Goal: Information Seeking & Learning: Find specific fact

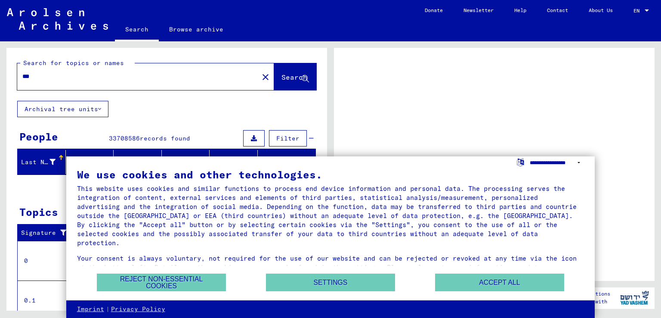
click at [579, 161] on select "**********" at bounding box center [557, 162] width 55 height 12
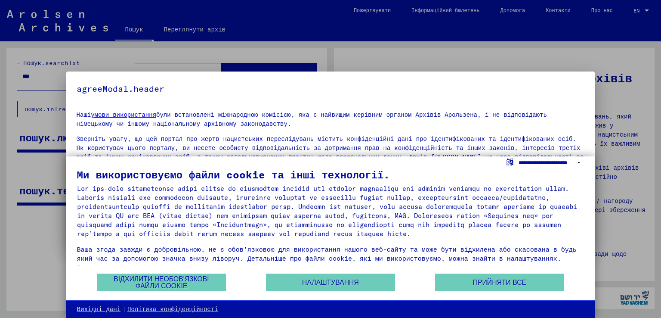
click at [557, 160] on select "**********" at bounding box center [551, 162] width 65 height 12
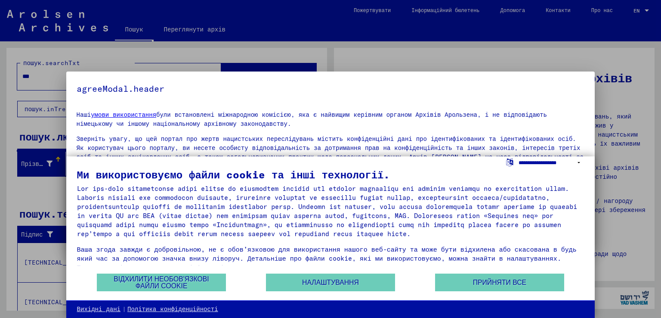
click at [519, 156] on select "**********" at bounding box center [551, 162] width 65 height 12
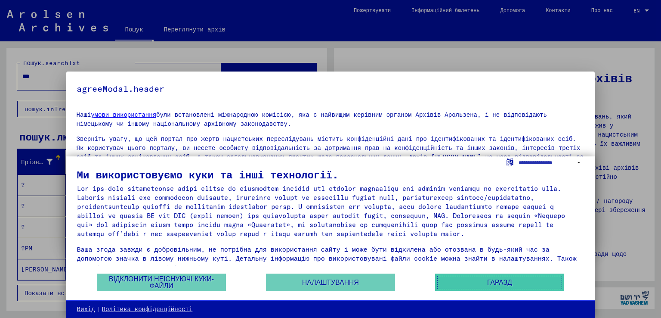
click at [503, 282] on font "Гаразд" at bounding box center [499, 282] width 25 height 7
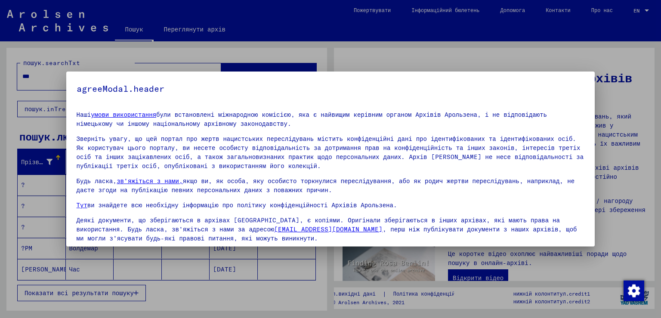
click at [624, 176] on div at bounding box center [330, 159] width 661 height 318
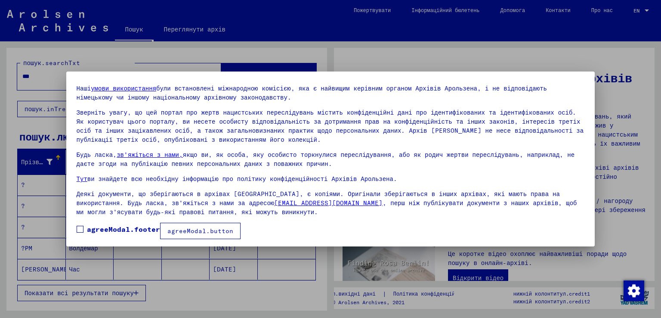
scroll to position [29, 0]
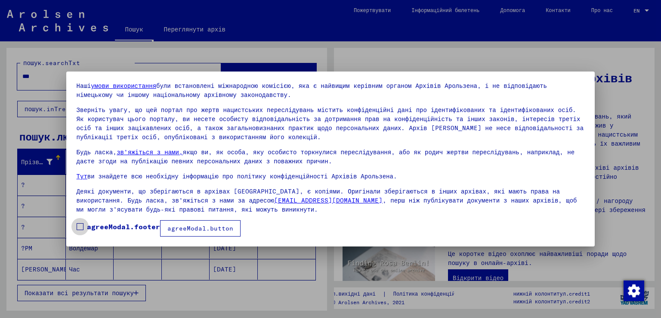
click at [77, 226] on span at bounding box center [80, 226] width 7 height 7
click at [617, 163] on div at bounding box center [330, 159] width 661 height 318
click at [80, 224] on span at bounding box center [80, 226] width 7 height 7
click at [214, 227] on font "agreeModal.button" at bounding box center [200, 228] width 66 height 8
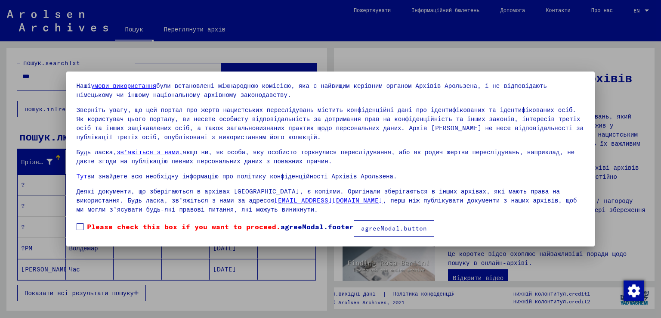
scroll to position [29, 0]
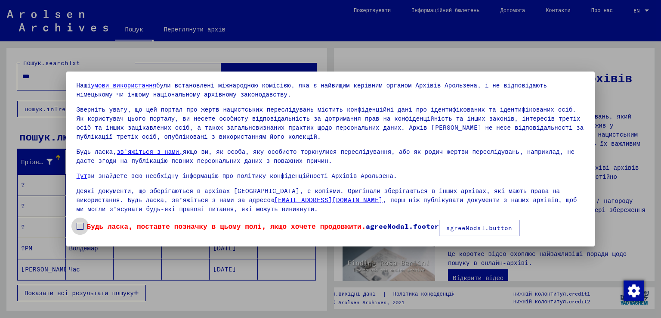
click at [79, 223] on span at bounding box center [80, 226] width 7 height 7
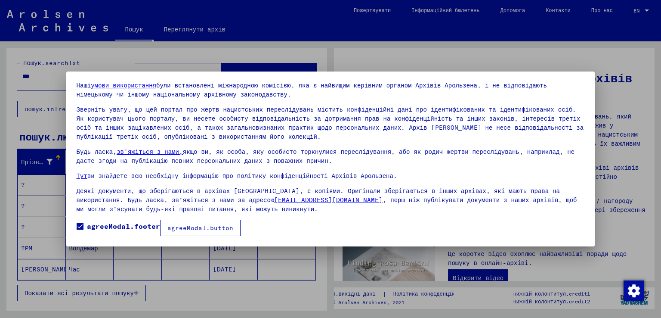
click at [224, 228] on font "agreeModal.button" at bounding box center [200, 228] width 66 height 8
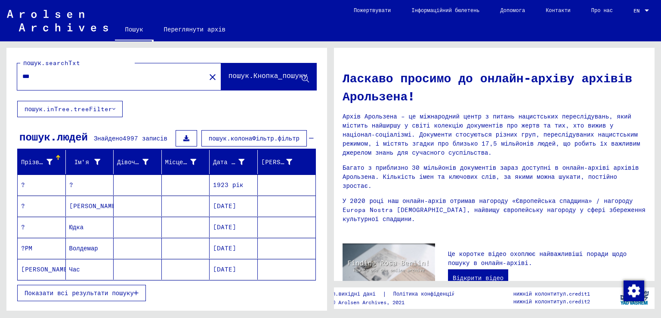
scroll to position [43, 0]
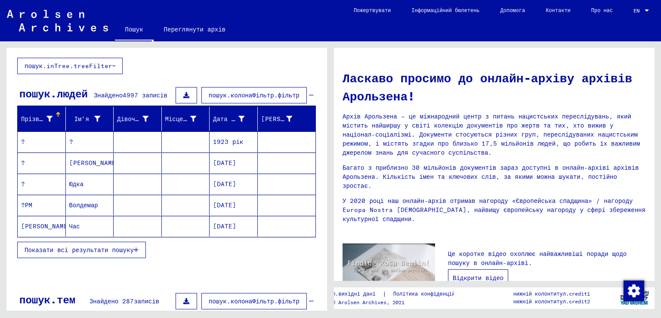
click at [477, 274] on font "Відкрити відео" at bounding box center [478, 278] width 51 height 8
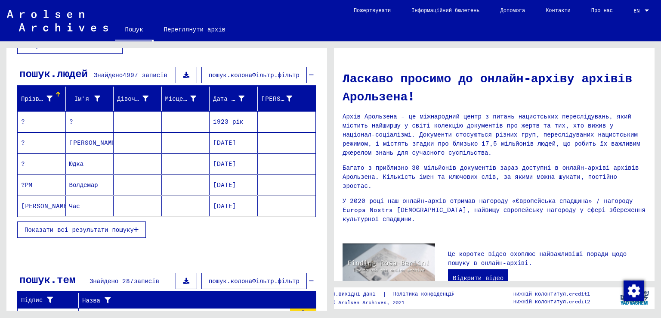
scroll to position [0, 0]
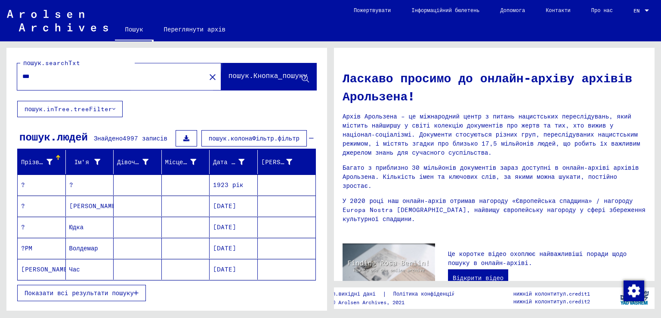
click at [253, 71] on font "пошук.Кнопка_пошуку" at bounding box center [268, 75] width 79 height 9
click at [302, 78] on icon at bounding box center [305, 78] width 7 height 7
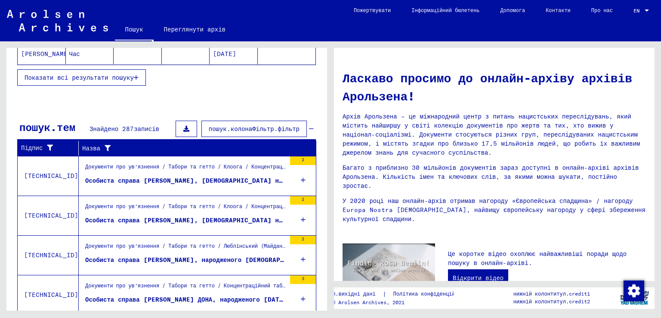
scroll to position [282, 0]
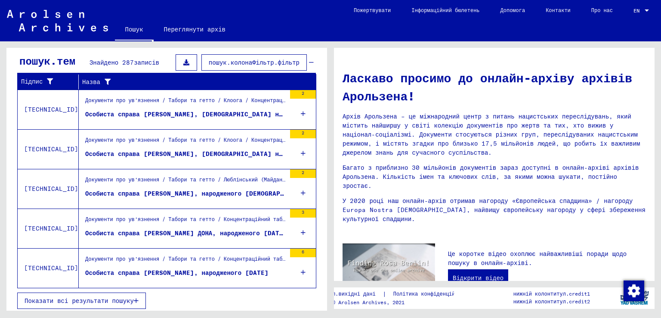
click at [112, 298] on font "Показати всі результати пошуку" at bounding box center [79, 301] width 109 height 8
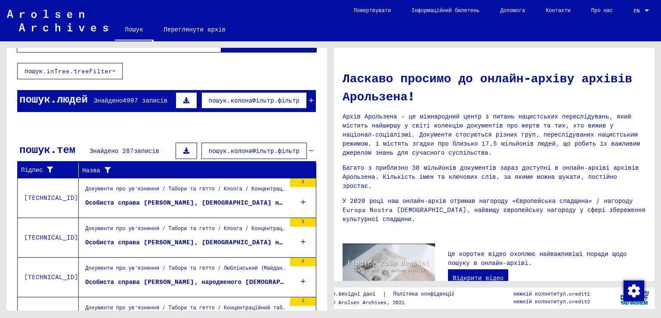
scroll to position [0, 0]
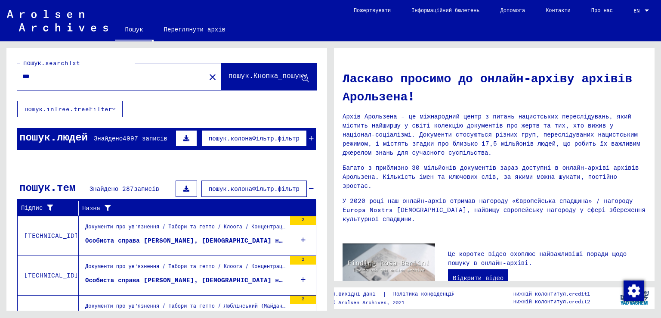
click at [41, 78] on input "***" at bounding box center [108, 76] width 173 height 9
type input "*"
type input "*********"
click at [243, 77] on font "пошук.Кнопка_пошуку" at bounding box center [268, 75] width 79 height 9
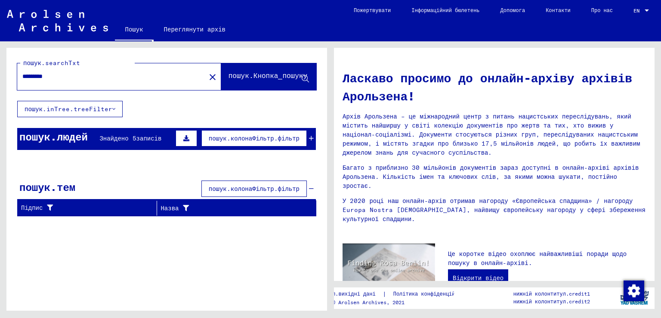
click at [189, 140] on icon at bounding box center [186, 138] width 6 height 6
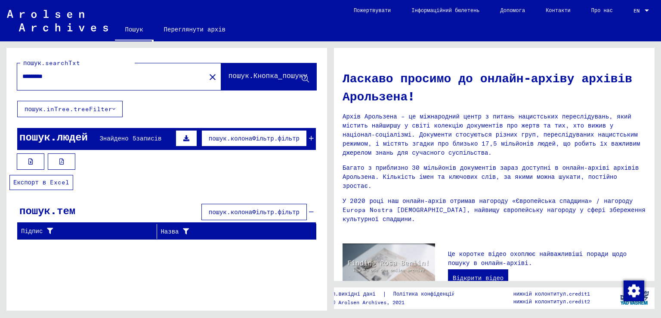
click at [29, 159] on icon at bounding box center [30, 161] width 5 height 6
click at [256, 136] on font "пошук.колонаФільтр.фільтр" at bounding box center [254, 138] width 91 height 8
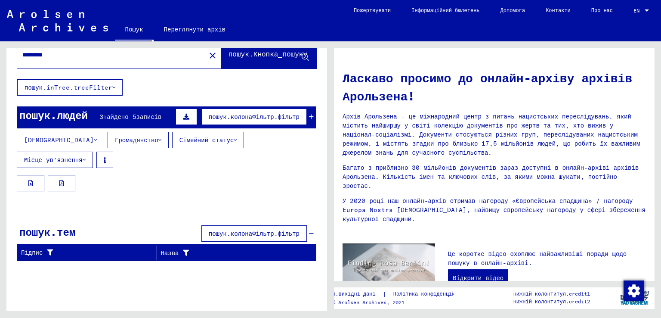
scroll to position [33, 0]
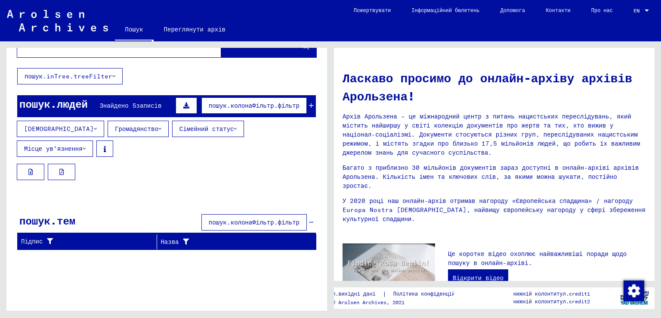
click at [239, 218] on font "пошук.колонаФільтр.фільтр" at bounding box center [254, 222] width 91 height 8
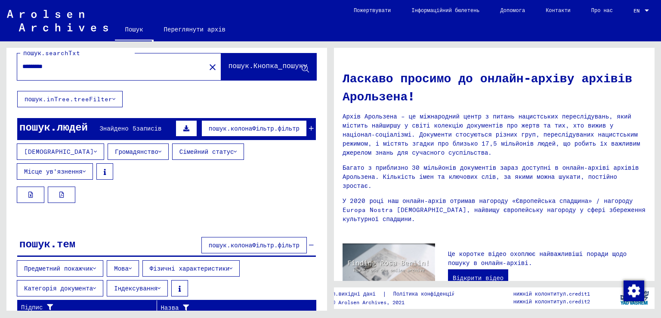
scroll to position [0, 0]
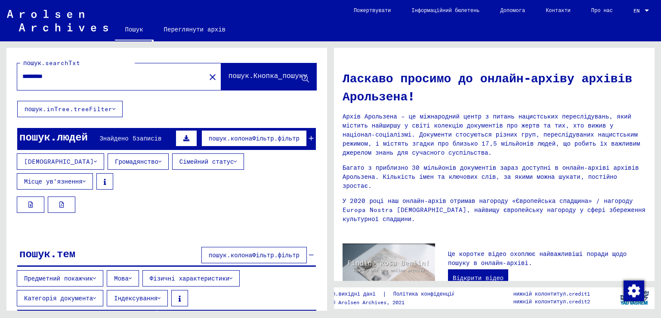
click at [83, 177] on font "Місце ув'язнення" at bounding box center [53, 181] width 59 height 8
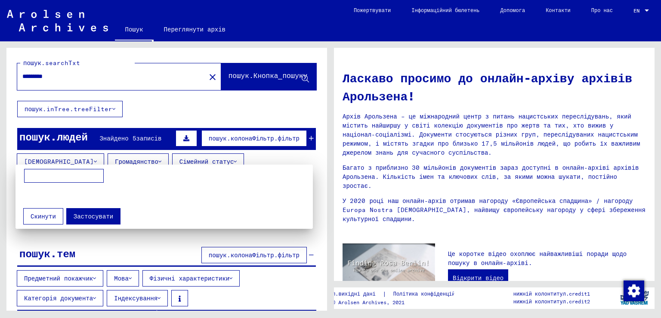
click at [181, 188] on mat-grid-list at bounding box center [166, 194] width 285 height 15
click at [160, 159] on div at bounding box center [330, 159] width 661 height 318
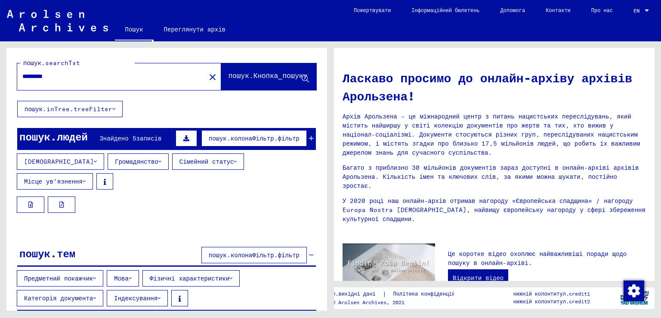
click at [180, 160] on font "Сімейний статус" at bounding box center [207, 162] width 55 height 8
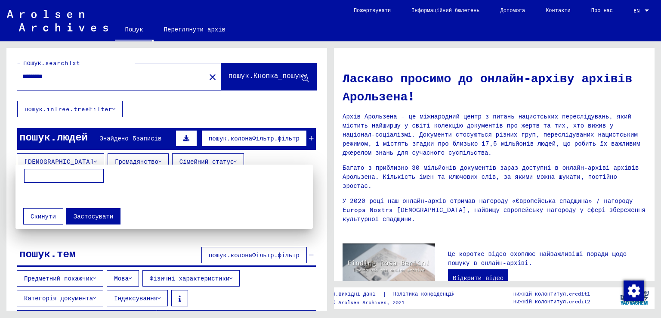
click at [161, 160] on div at bounding box center [330, 159] width 661 height 318
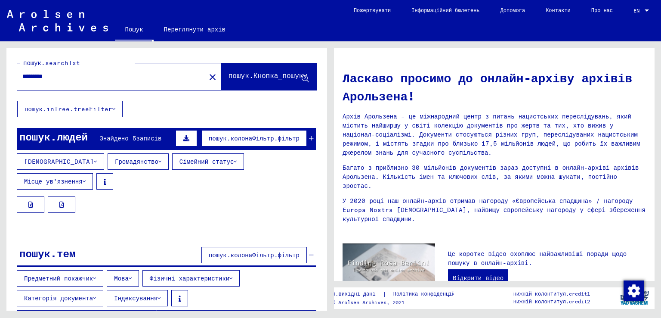
click at [83, 177] on font "Місце ув'язнення" at bounding box center [53, 181] width 59 height 8
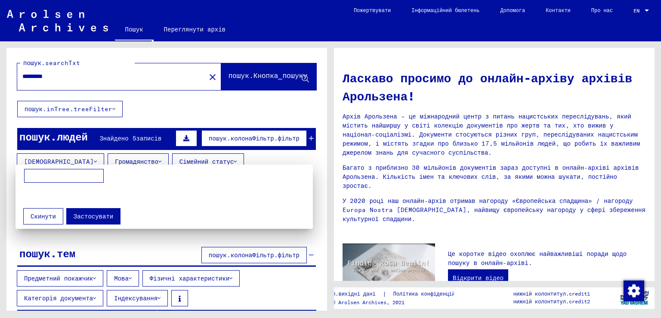
click at [98, 216] on font "Застосувати" at bounding box center [94, 216] width 40 height 8
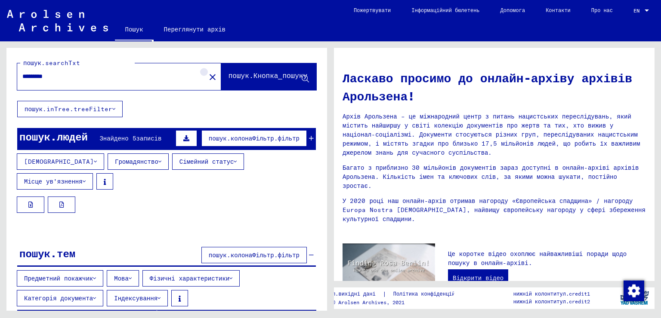
click at [208, 74] on mat-icon "close" at bounding box center [213, 77] width 10 height 10
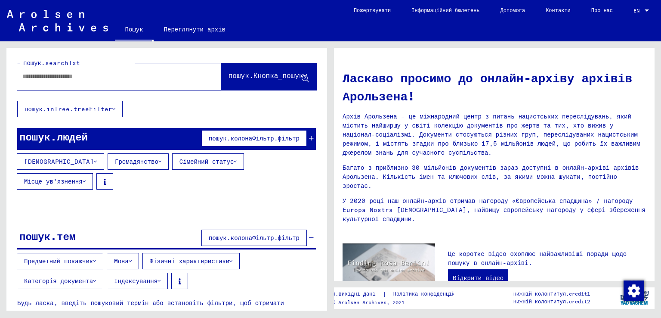
click at [25, 74] on input "text" at bounding box center [108, 76] width 173 height 9
type input "*"
type input "********"
click at [248, 70] on button "пошук.Кнопка_пошуку" at bounding box center [268, 76] width 95 height 27
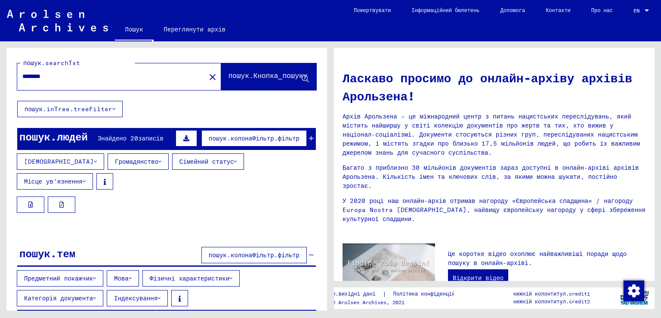
click at [127, 138] on font "Знайдено 20" at bounding box center [118, 138] width 40 height 8
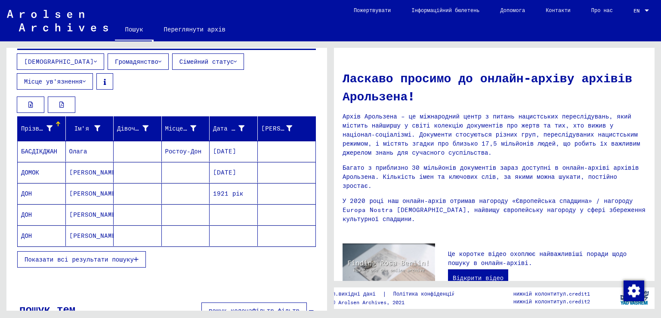
scroll to position [129, 0]
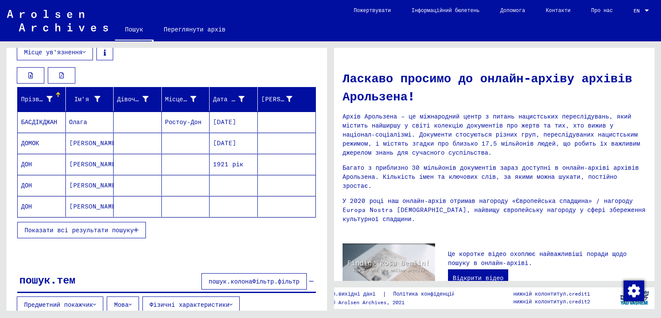
click at [100, 226] on font "Показати всі результати пошуку" at bounding box center [79, 230] width 109 height 8
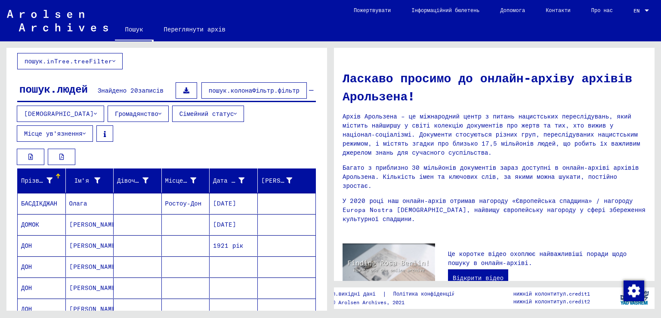
scroll to position [43, 0]
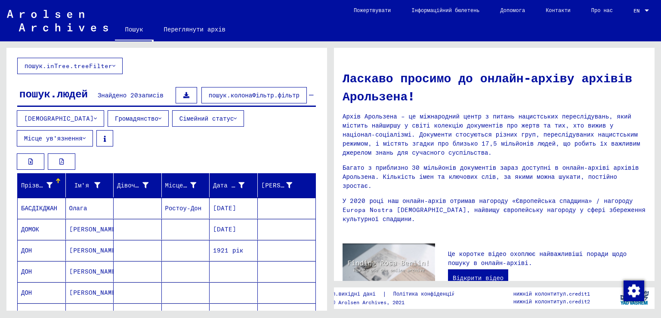
click at [32, 240] on mat-cell "ДОН" at bounding box center [42, 250] width 48 height 21
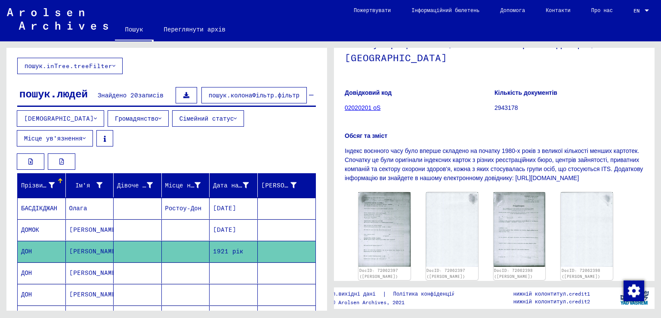
scroll to position [129, 0]
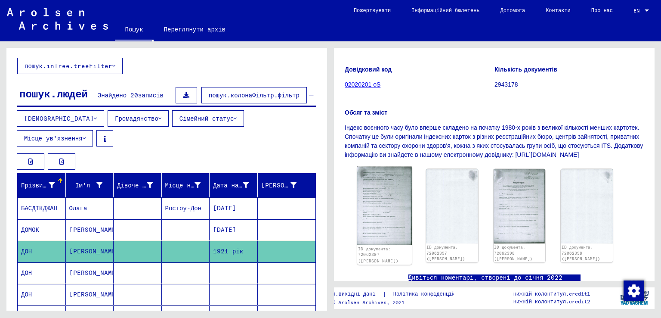
click at [380, 213] on img at bounding box center [384, 206] width 55 height 78
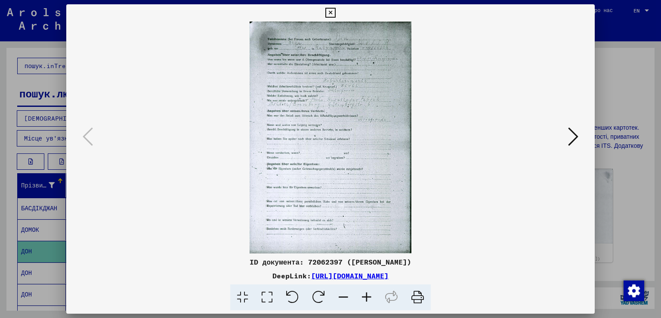
click at [576, 137] on icon at bounding box center [573, 136] width 10 height 21
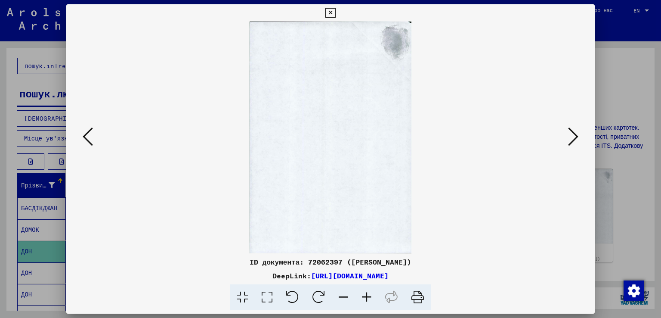
click at [577, 138] on icon at bounding box center [573, 136] width 10 height 21
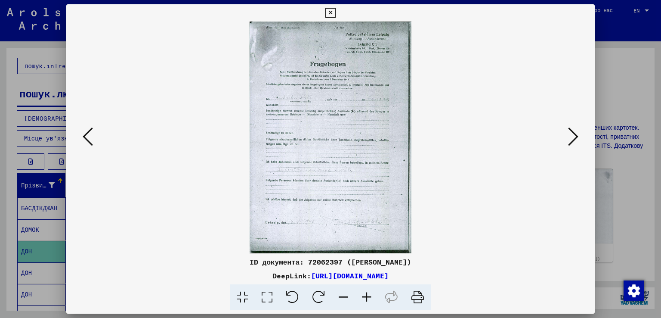
click at [580, 137] on button at bounding box center [574, 137] width 16 height 25
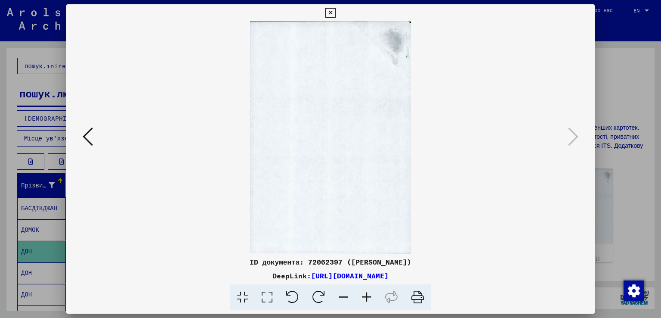
click at [327, 11] on icon at bounding box center [331, 13] width 10 height 10
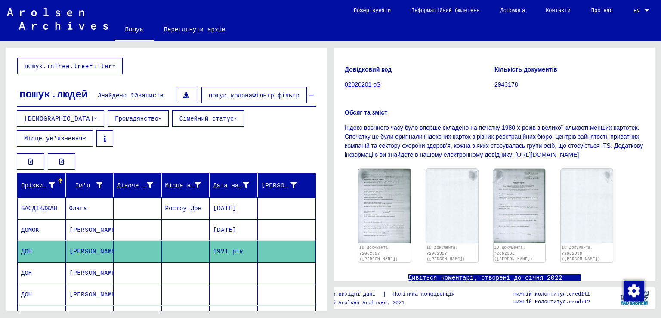
click at [81, 262] on mat-cell "[PERSON_NAME]" at bounding box center [90, 272] width 48 height 21
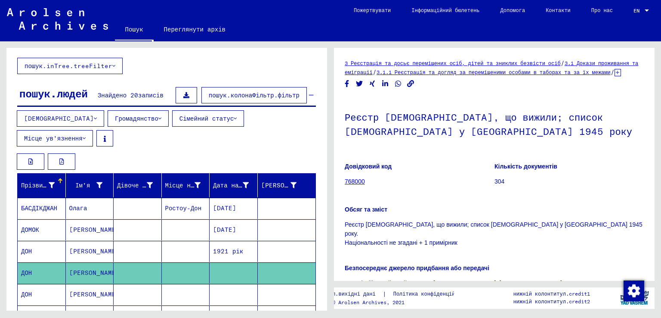
click at [80, 262] on mat-cell "[PERSON_NAME]" at bounding box center [90, 272] width 48 height 21
click at [84, 284] on mat-cell "[PERSON_NAME]" at bounding box center [90, 294] width 48 height 21
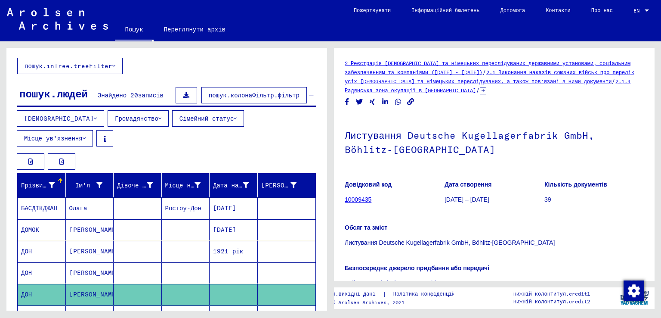
click at [85, 305] on mat-cell "[PERSON_NAME]" at bounding box center [90, 315] width 48 height 21
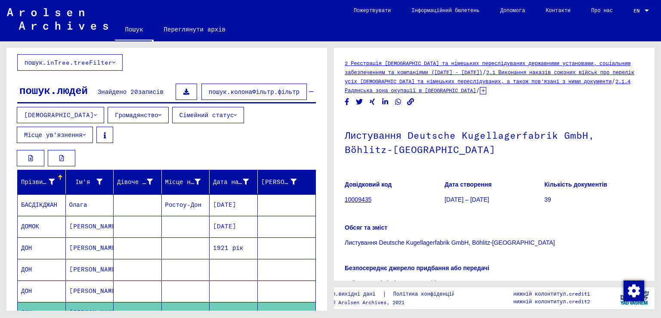
scroll to position [43, 0]
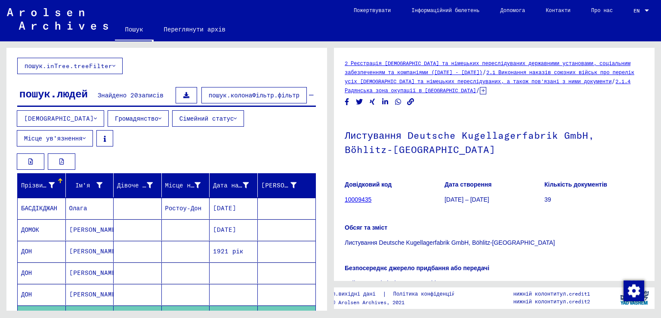
click at [81, 247] on font "[PERSON_NAME]" at bounding box center [94, 251] width 50 height 8
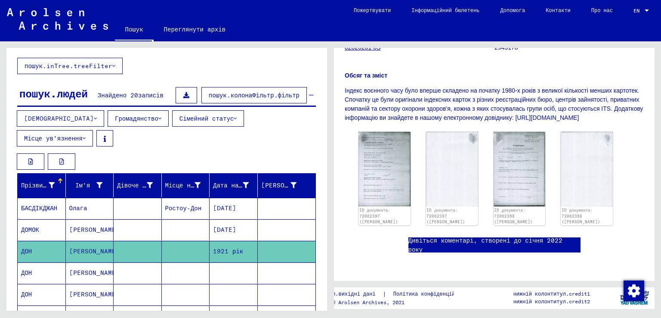
scroll to position [215, 0]
click at [370, 130] on img at bounding box center [384, 169] width 55 height 78
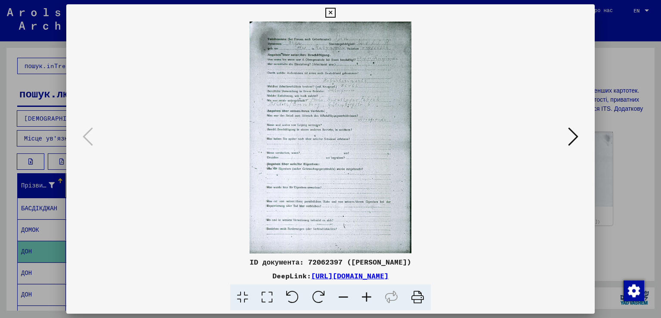
click at [332, 109] on img at bounding box center [331, 138] width 471 height 232
click at [328, 9] on icon at bounding box center [331, 13] width 10 height 10
